Goal: Register for event/course

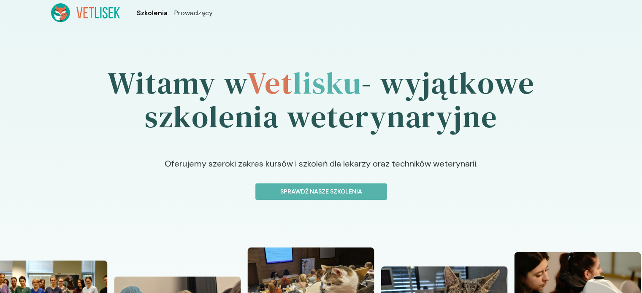
click at [147, 9] on span "Szkolenia" at bounding box center [152, 13] width 31 height 10
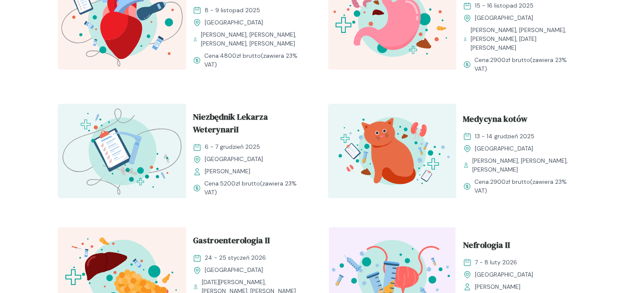
scroll to position [844, 0]
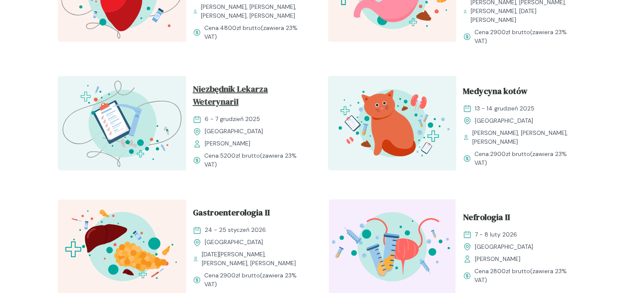
click at [248, 98] on span "Niezbędnik Lekarza WeterynariI" at bounding box center [250, 97] width 115 height 29
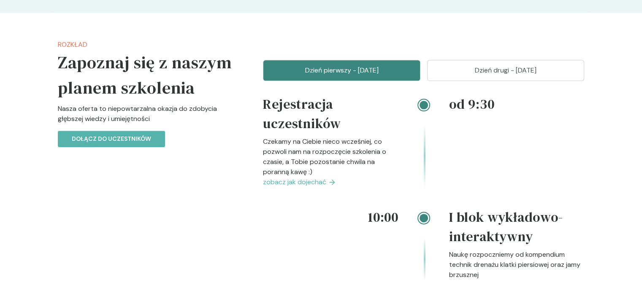
scroll to position [1056, 0]
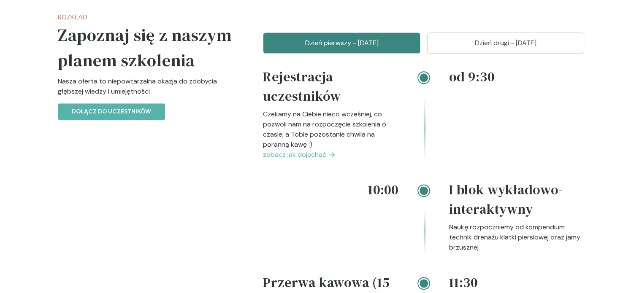
drag, startPoint x: 648, startPoint y: 11, endPoint x: 125, endPoint y: 193, distance: 554.0
click at [503, 44] on p "Dzień drugi - [DATE]" at bounding box center [506, 43] width 136 height 10
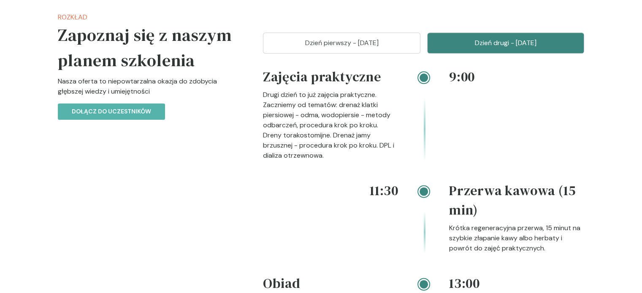
click at [331, 50] on button "Dzień pierwszy - [DATE]" at bounding box center [341, 43] width 157 height 21
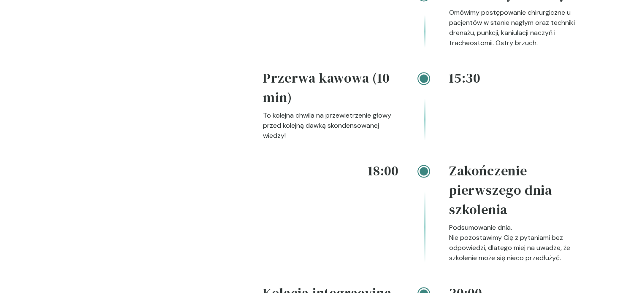
scroll to position [1900, 0]
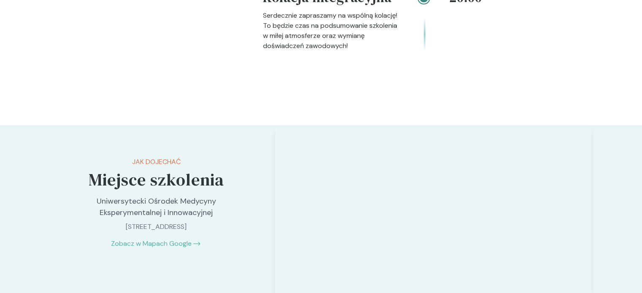
click at [163, 212] on p "Uniwersytecki Ośrodek Medycyny Eksperymentalnej i Innowacyjnej" at bounding box center [156, 207] width 177 height 23
click at [118, 228] on p "[STREET_ADDRESS]" at bounding box center [156, 227] width 177 height 10
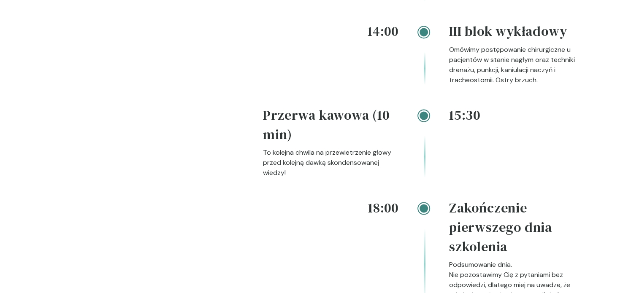
scroll to position [1647, 0]
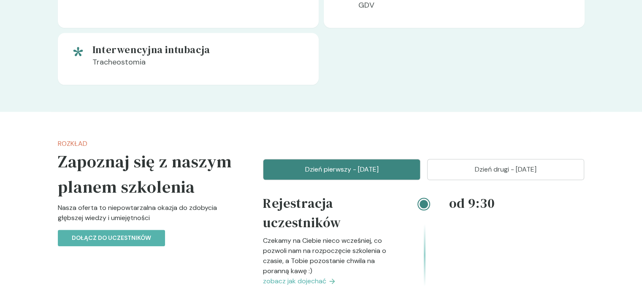
click at [480, 170] on p "Dzień drugi - [DATE]" at bounding box center [506, 170] width 136 height 10
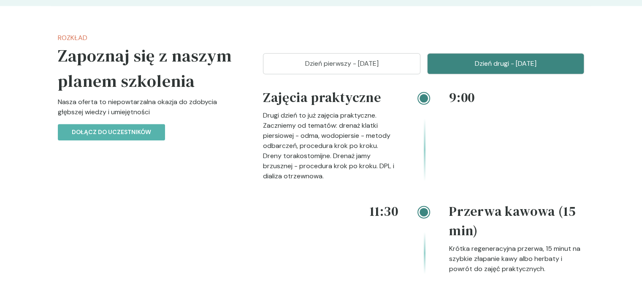
scroll to position [887, 0]
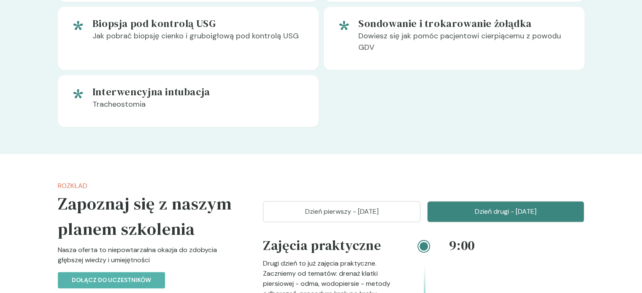
click at [385, 209] on p "Dzień pierwszy - [DATE]" at bounding box center [342, 212] width 136 height 10
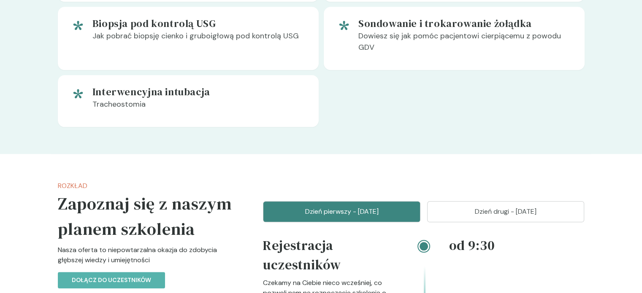
scroll to position [1098, 0]
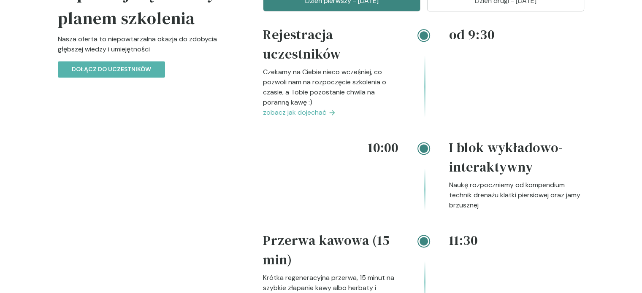
click at [487, 7] on button "Dzień drugi - [DATE]" at bounding box center [505, 0] width 157 height 21
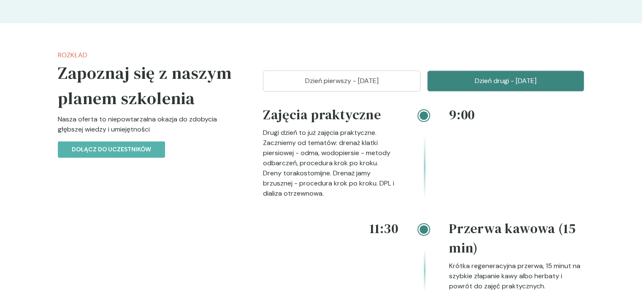
scroll to position [929, 0]
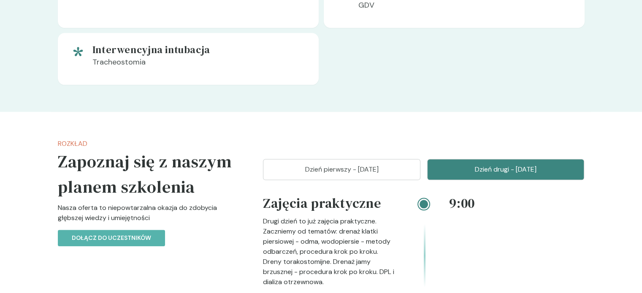
click at [363, 175] on button "Dzień pierwszy - [DATE]" at bounding box center [341, 169] width 157 height 21
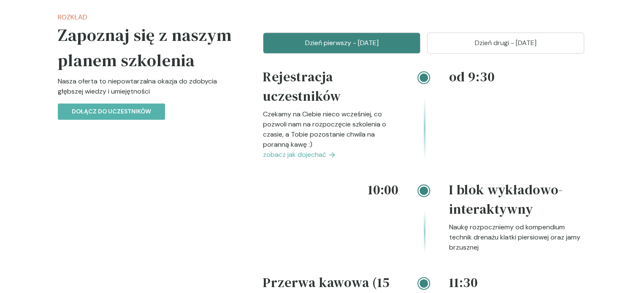
scroll to position [844, 0]
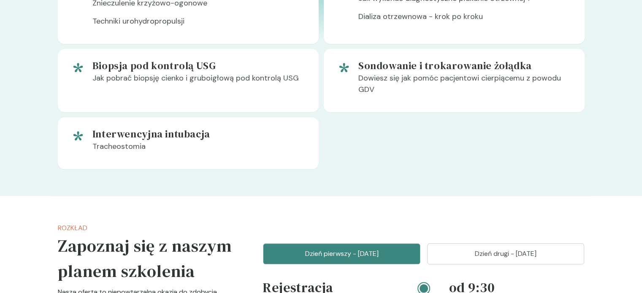
click at [498, 260] on button "Dzień drugi - [DATE]" at bounding box center [505, 254] width 157 height 21
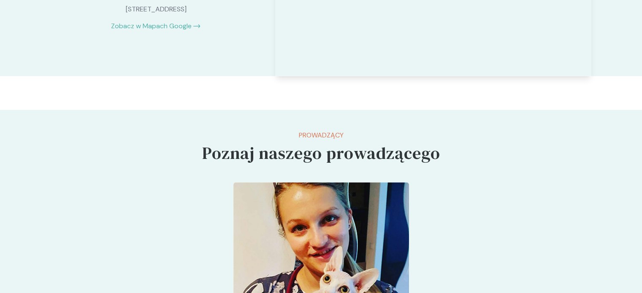
scroll to position [1689, 0]
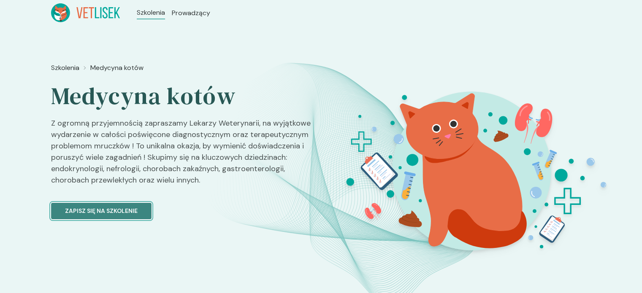
click at [105, 207] on p "Zapisz się na szkolenie" at bounding box center [101, 211] width 73 height 9
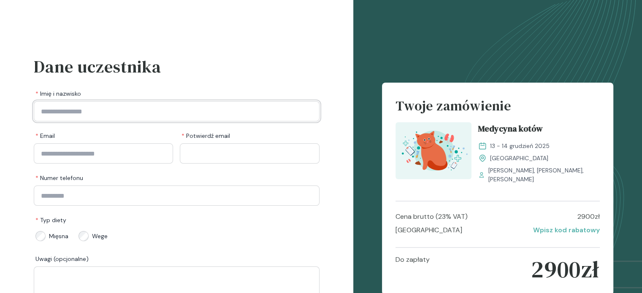
click at [181, 108] on input "Imię i nazwisko" at bounding box center [177, 111] width 286 height 20
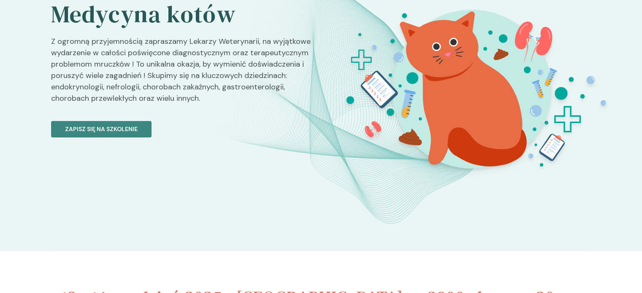
scroll to position [84, 0]
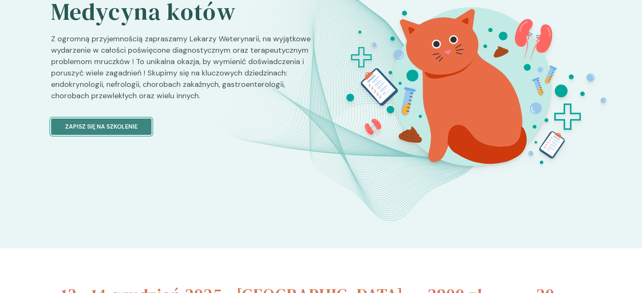
click at [107, 124] on p "Zapisz się na szkolenie" at bounding box center [101, 126] width 73 height 9
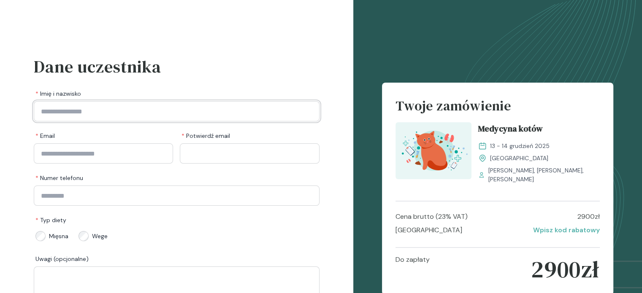
click at [73, 111] on input "Imię i nazwisko" at bounding box center [177, 111] width 286 height 20
type input "**********"
click at [52, 157] on input "Email" at bounding box center [103, 154] width 139 height 20
type input "**********"
click at [209, 155] on input "Potwierdź email" at bounding box center [249, 154] width 139 height 20
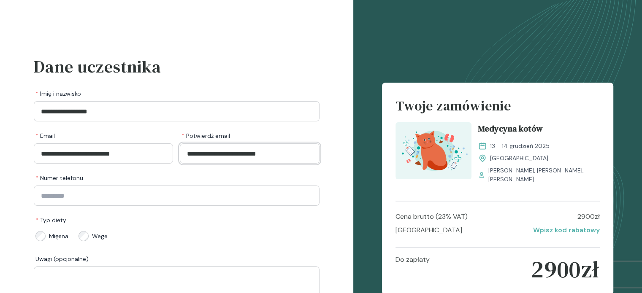
type input "**********"
click at [183, 190] on input "Numer telefonu" at bounding box center [177, 196] width 286 height 20
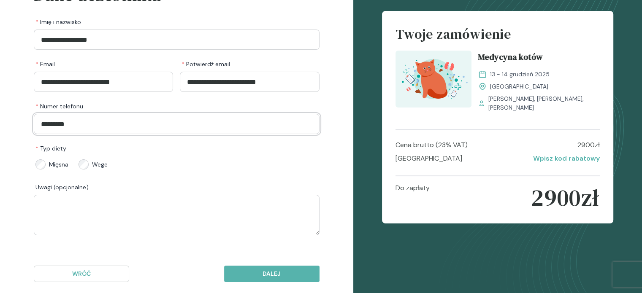
scroll to position [84, 0]
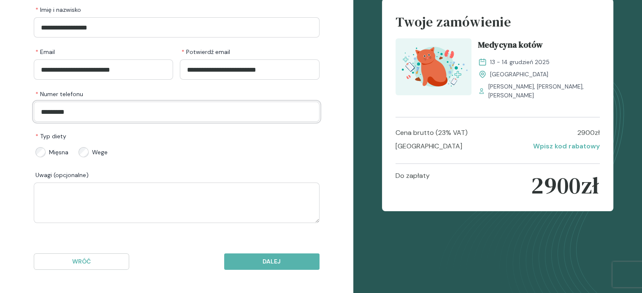
type input "*********"
click at [79, 194] on textarea at bounding box center [177, 203] width 286 height 41
click at [79, 197] on textarea at bounding box center [177, 203] width 286 height 41
type textarea "**********"
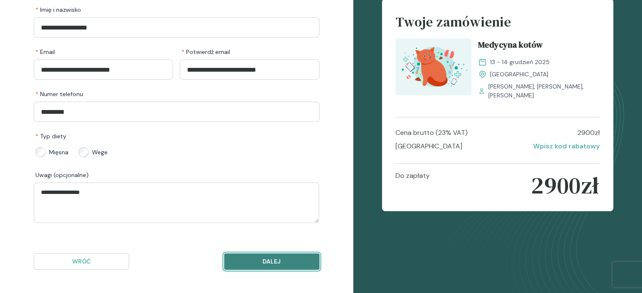
click at [273, 258] on p "Dalej" at bounding box center [271, 262] width 81 height 9
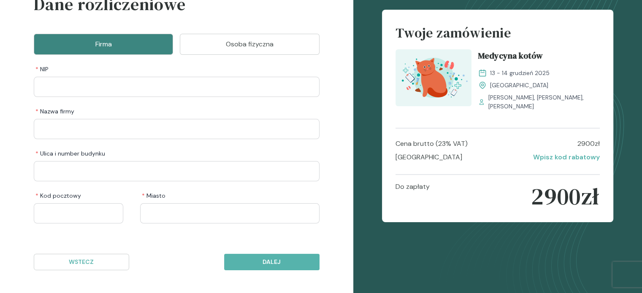
scroll to position [20, 0]
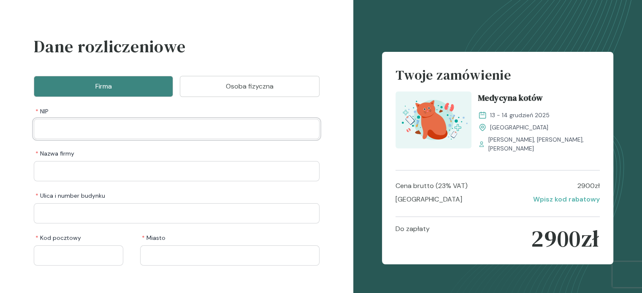
click at [103, 123] on input "NIP" at bounding box center [177, 129] width 286 height 20
type input "**********"
click at [106, 177] on input "Nazwa firmy" at bounding box center [177, 171] width 286 height 20
type input "**********"
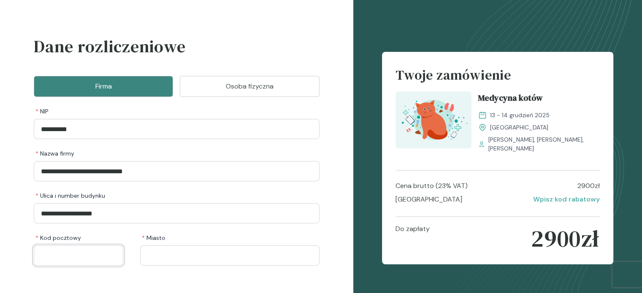
type input "******"
type input "**********"
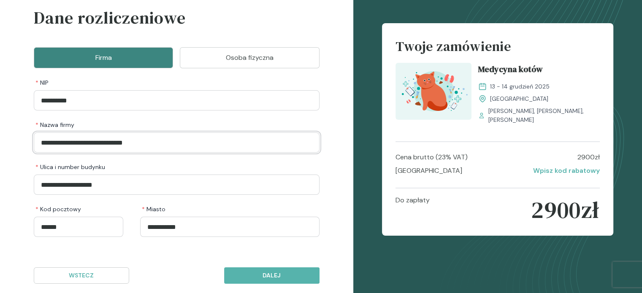
scroll to position [62, 0]
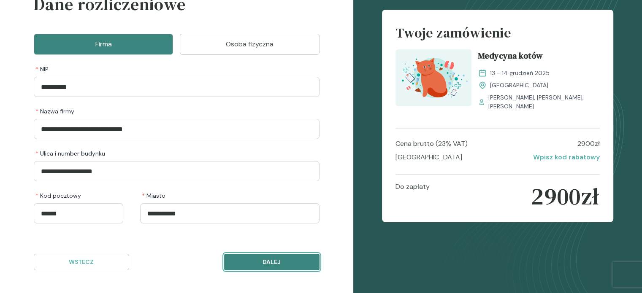
click at [297, 261] on p "Dalej" at bounding box center [271, 262] width 81 height 9
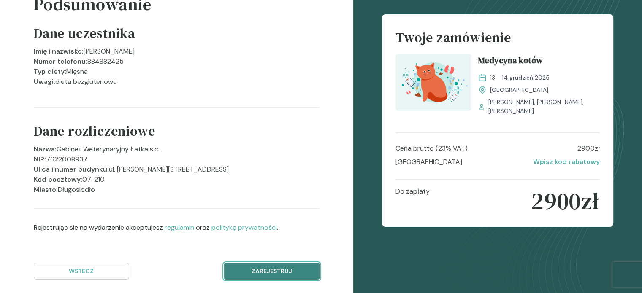
click at [279, 274] on p "Zarejestruj" at bounding box center [271, 271] width 81 height 9
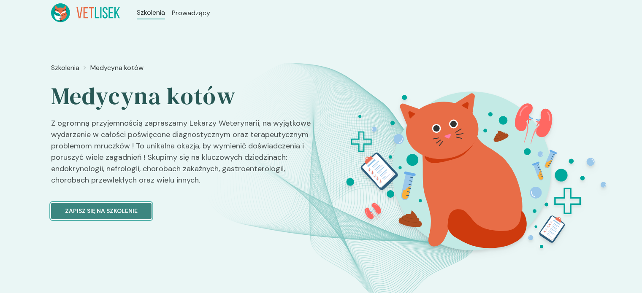
click at [102, 213] on p "Zapisz się na szkolenie" at bounding box center [101, 211] width 73 height 9
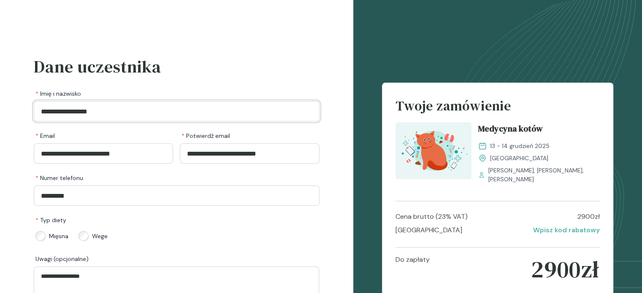
drag, startPoint x: 122, startPoint y: 108, endPoint x: 0, endPoint y: 152, distance: 129.6
click at [0, 151] on div "**********" at bounding box center [176, 189] width 353 height 378
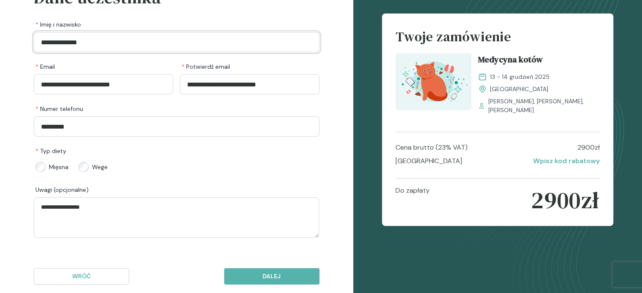
scroll to position [84, 0]
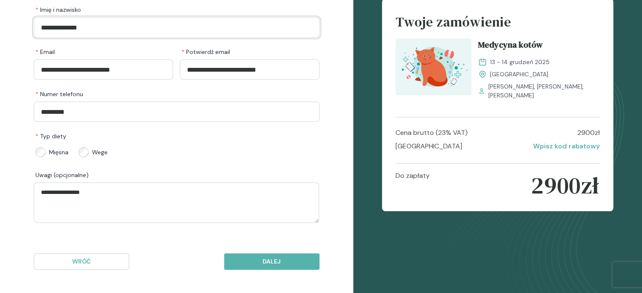
type input "**********"
drag, startPoint x: 96, startPoint y: 193, endPoint x: 30, endPoint y: 201, distance: 66.8
click at [30, 201] on div "**********" at bounding box center [176, 105] width 353 height 378
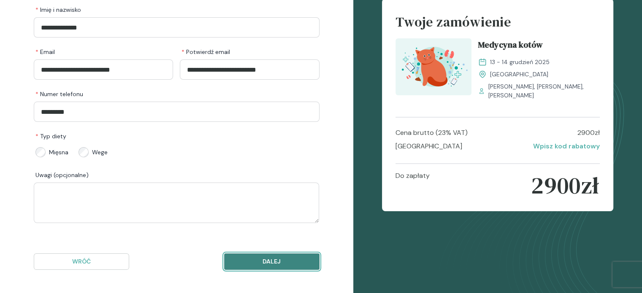
click at [279, 264] on p "Dalej" at bounding box center [271, 262] width 81 height 9
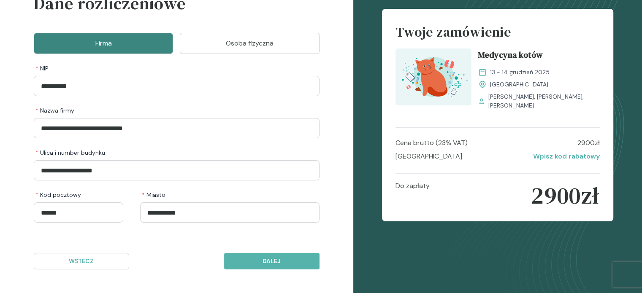
scroll to position [62, 0]
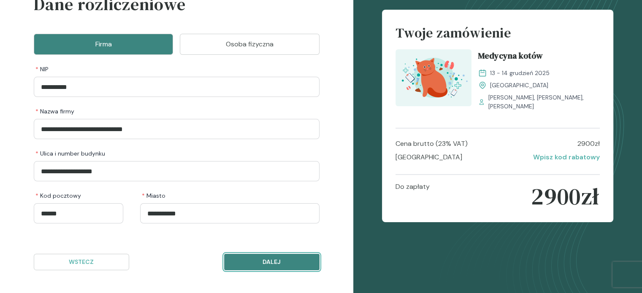
click at [274, 263] on p "Dalej" at bounding box center [271, 262] width 81 height 9
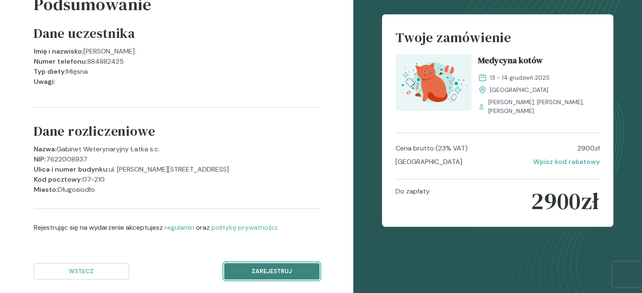
click at [272, 269] on p "Zarejestruj" at bounding box center [271, 271] width 81 height 9
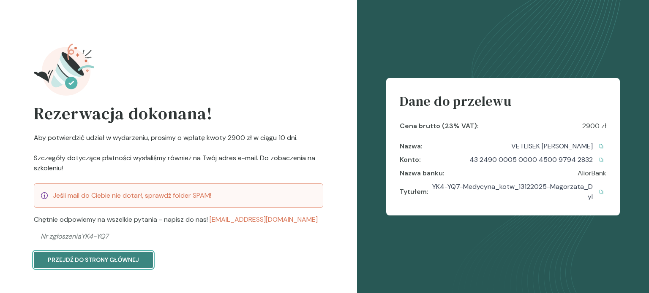
click at [117, 261] on p "Przejdź do strony głównej" at bounding box center [93, 260] width 91 height 9
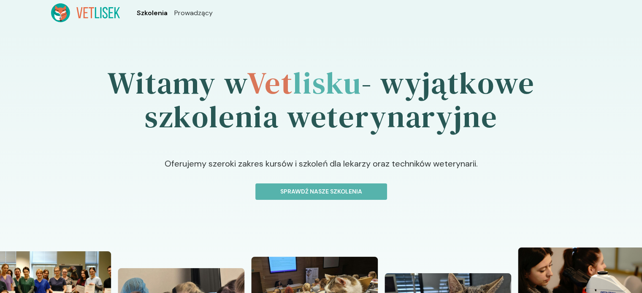
click at [149, 11] on span "Szkolenia" at bounding box center [152, 13] width 31 height 10
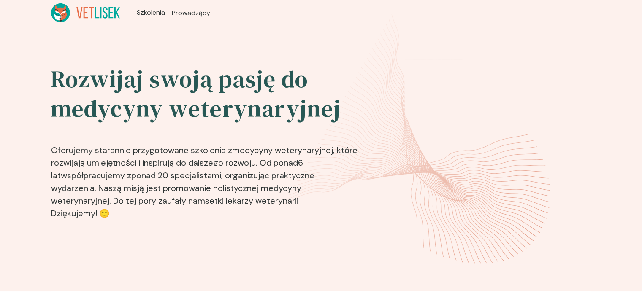
click at [103, 15] on icon at bounding box center [105, 12] width 5 height 11
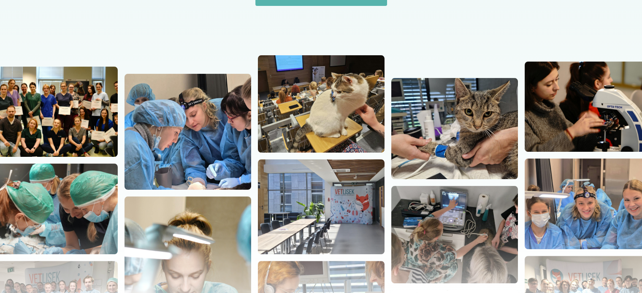
scroll to position [42, 0]
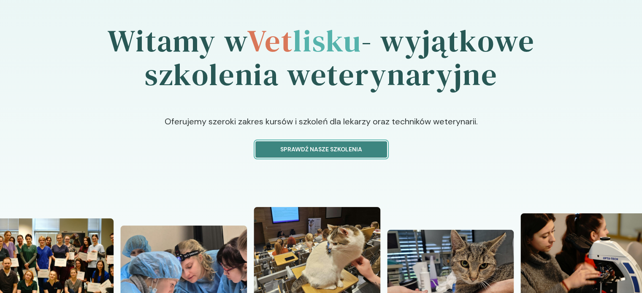
click at [340, 149] on p "Sprawdź nasze szkolenia" at bounding box center [321, 149] width 117 height 9
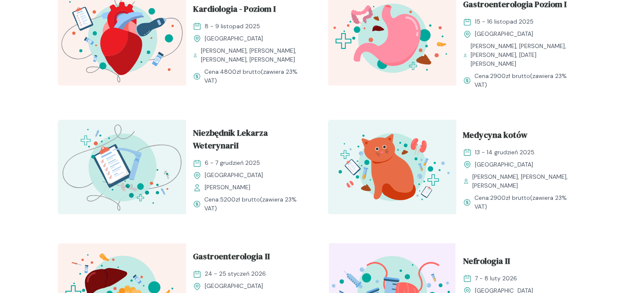
scroll to position [802, 0]
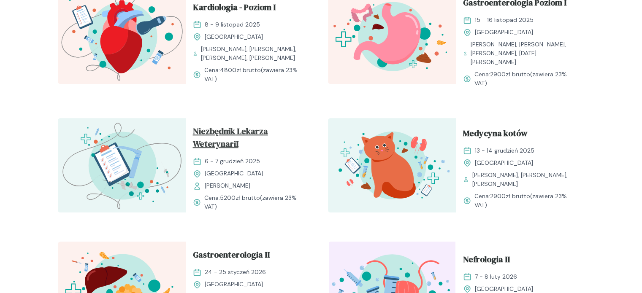
click at [256, 128] on span "Niezbędnik Lekarza WeterynariI" at bounding box center [250, 139] width 115 height 29
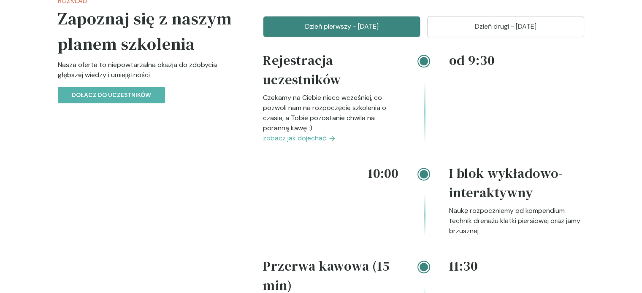
scroll to position [1140, 0]
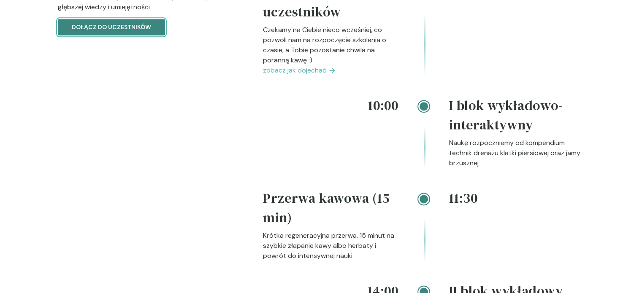
click at [114, 34] on button "Dołącz do uczestników" at bounding box center [111, 27] width 107 height 16
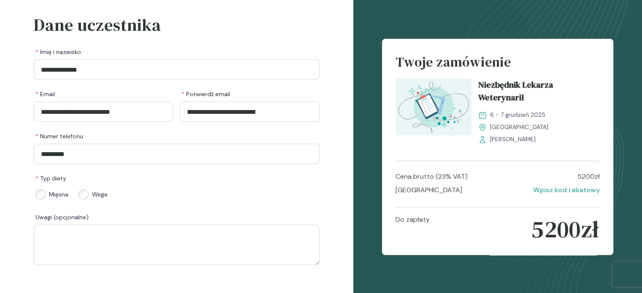
scroll to position [84, 0]
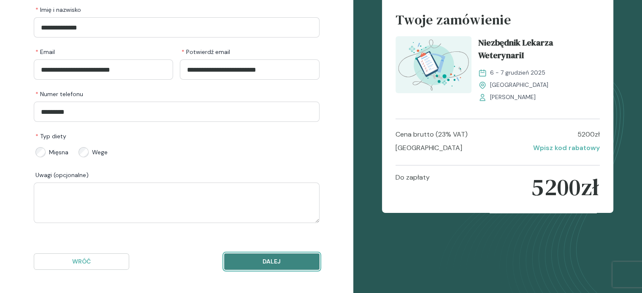
click at [295, 256] on button "Dalej" at bounding box center [271, 262] width 95 height 16
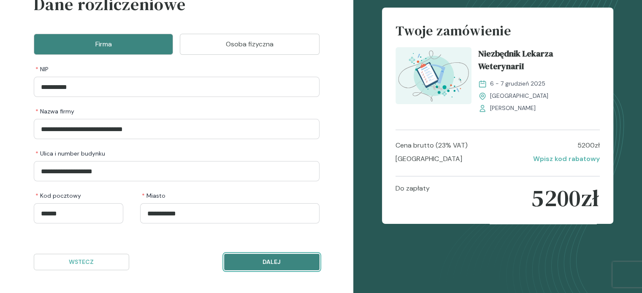
click at [267, 266] on p "Dalej" at bounding box center [271, 262] width 81 height 9
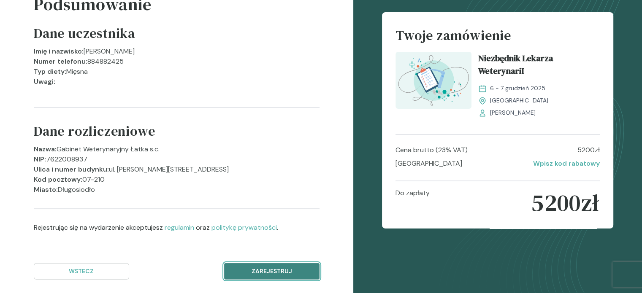
click at [260, 273] on p "Zarejestruj" at bounding box center [271, 271] width 81 height 9
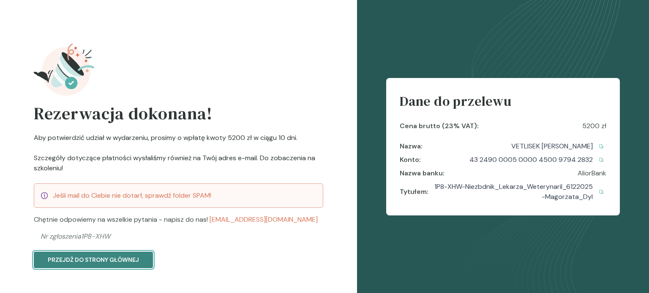
click at [103, 253] on button "Przejdź do strony głównej" at bounding box center [93, 260] width 119 height 16
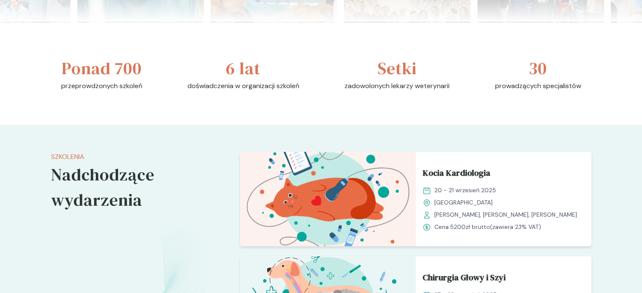
scroll to position [760, 0]
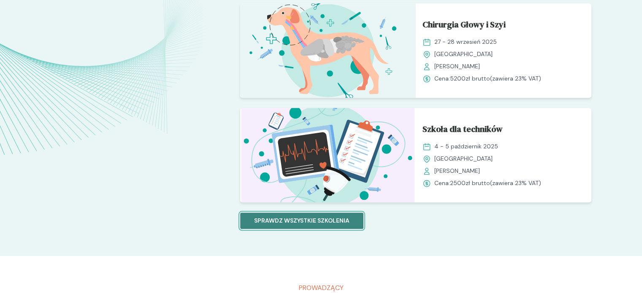
click at [322, 219] on p "Sprawdz wszystkie szkolenia" at bounding box center [301, 221] width 95 height 9
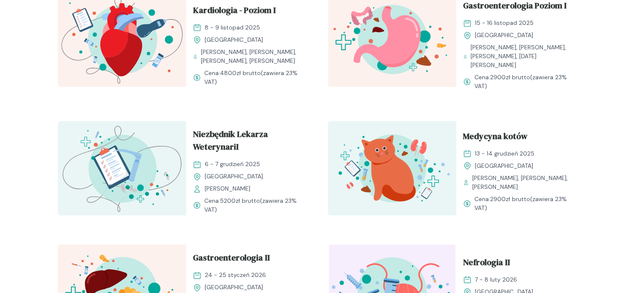
scroll to position [802, 0]
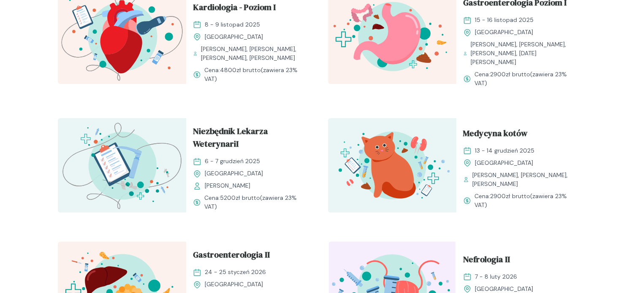
click at [138, 163] on img at bounding box center [122, 165] width 128 height 95
click at [223, 138] on span "Niezbędnik Lekarza WeterynariI" at bounding box center [250, 139] width 115 height 29
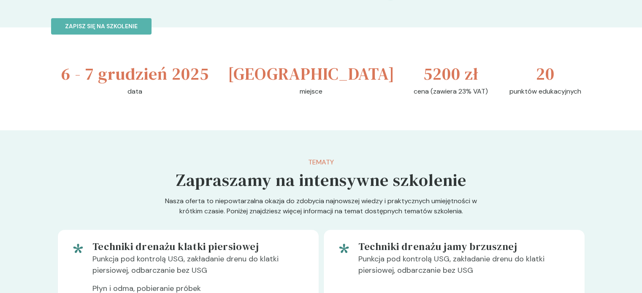
scroll to position [211, 0]
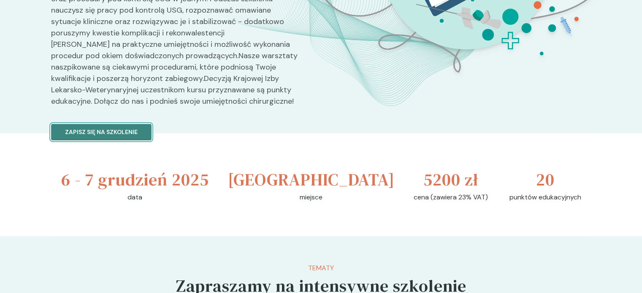
click at [130, 133] on p "Zapisz się na szkolenie" at bounding box center [101, 132] width 73 height 9
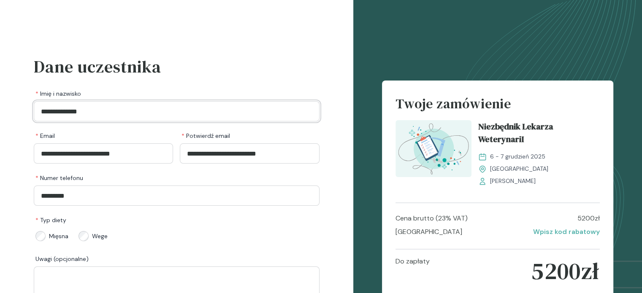
drag, startPoint x: 103, startPoint y: 109, endPoint x: 19, endPoint y: 121, distance: 84.8
click at [19, 121] on div "**********" at bounding box center [176, 189] width 353 height 378
type input "**********"
click at [98, 172] on label "* Numer telefonu" at bounding box center [177, 178] width 286 height 15
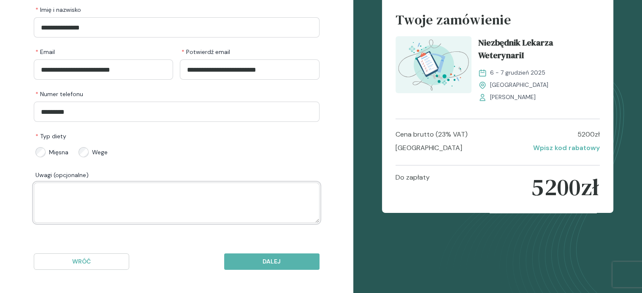
click at [59, 188] on textarea at bounding box center [177, 203] width 286 height 41
click at [91, 153] on label "Wege" at bounding box center [93, 152] width 33 height 17
drag, startPoint x: 77, startPoint y: 195, endPoint x: 69, endPoint y: 200, distance: 9.3
click at [65, 206] on textarea at bounding box center [177, 203] width 286 height 41
click at [271, 258] on p "Dalej" at bounding box center [271, 262] width 81 height 9
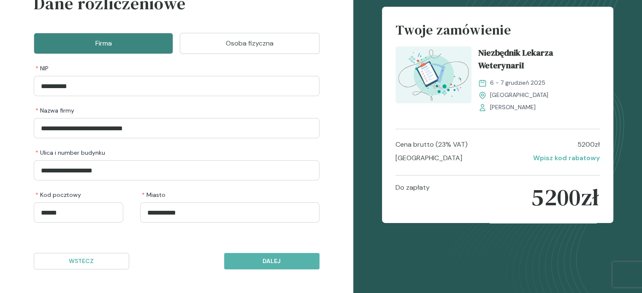
scroll to position [62, 0]
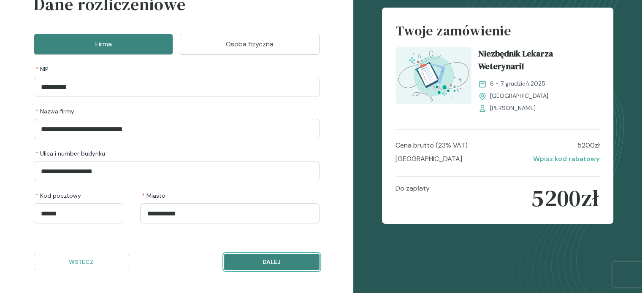
click at [272, 265] on p "Dalej" at bounding box center [271, 262] width 81 height 9
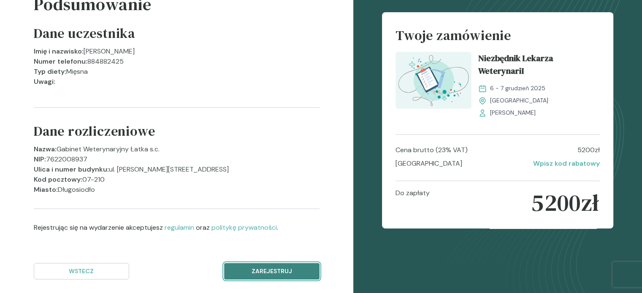
click at [285, 270] on p "Zarejestruj" at bounding box center [271, 271] width 81 height 9
